Goal: Find specific page/section: Find specific page/section

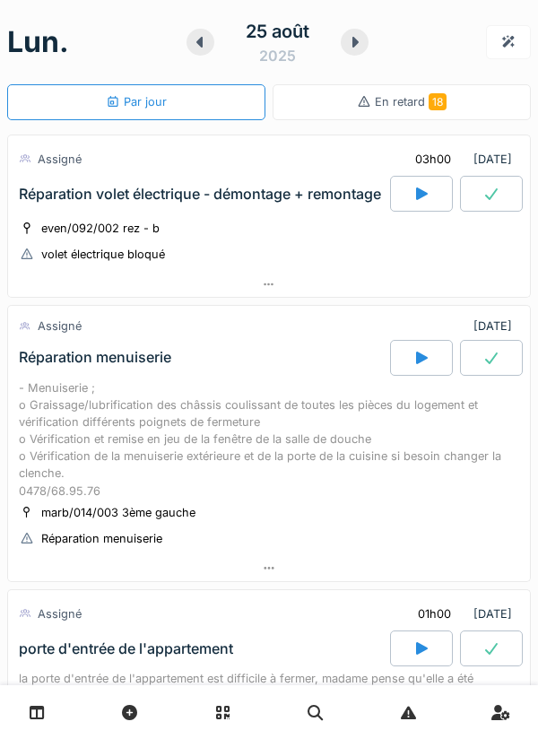
click at [266, 276] on div at bounding box center [269, 285] width 522 height 26
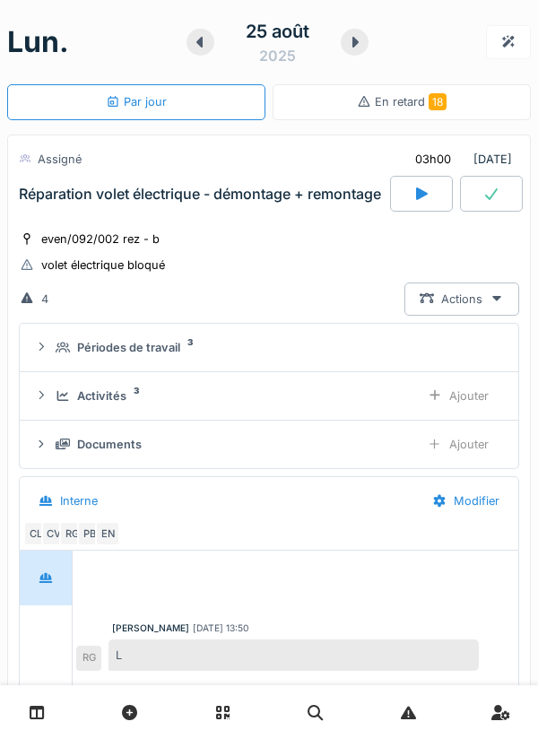
click at [111, 540] on div "EN" at bounding box center [107, 533] width 25 height 25
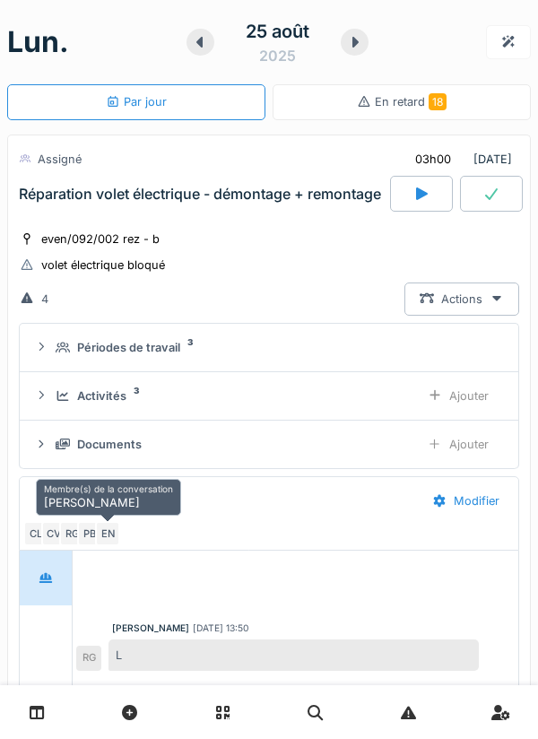
click at [74, 532] on div "RG" at bounding box center [71, 533] width 25 height 25
click at [58, 534] on div "CV" at bounding box center [53, 533] width 25 height 25
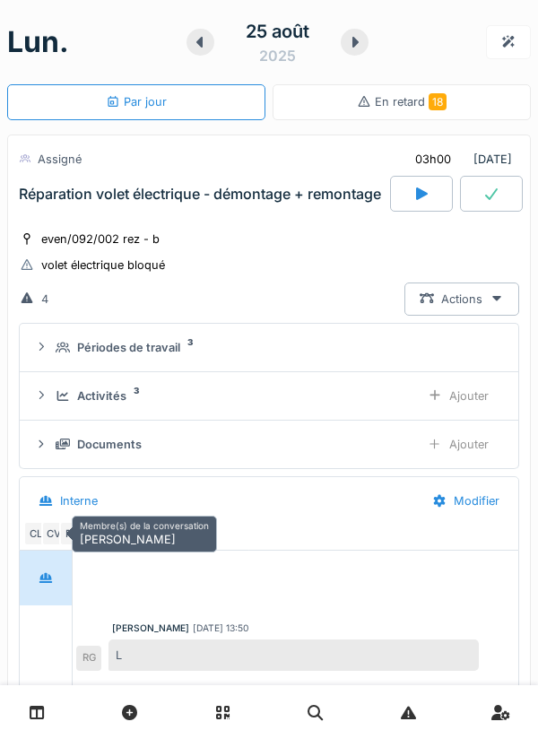
click at [41, 532] on div "CV" at bounding box center [53, 533] width 25 height 25
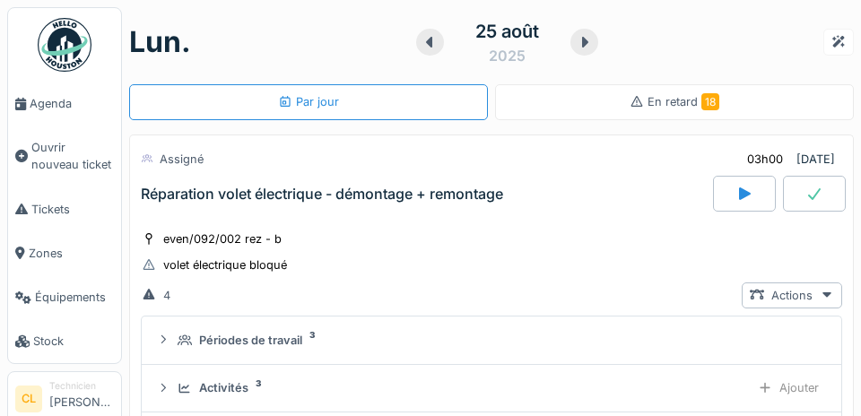
click at [51, 103] on span "Agenda" at bounding box center [72, 103] width 84 height 17
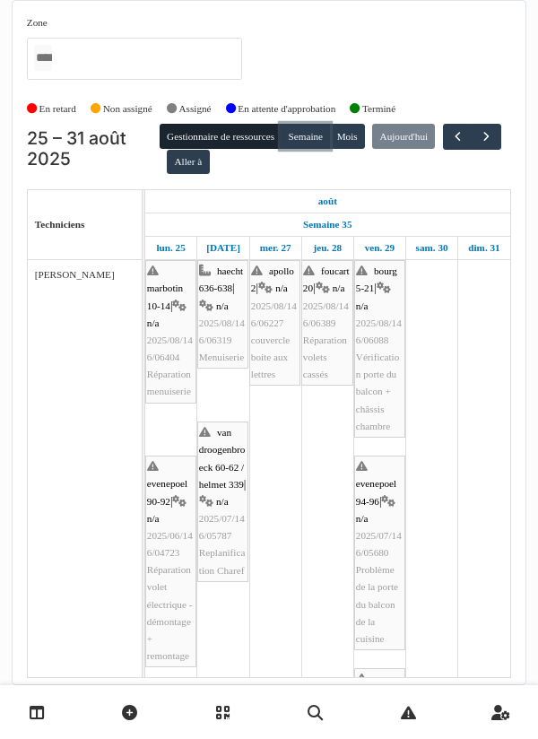
click at [316, 134] on button "Semaine" at bounding box center [305, 136] width 49 height 25
